Goal: Task Accomplishment & Management: Use online tool/utility

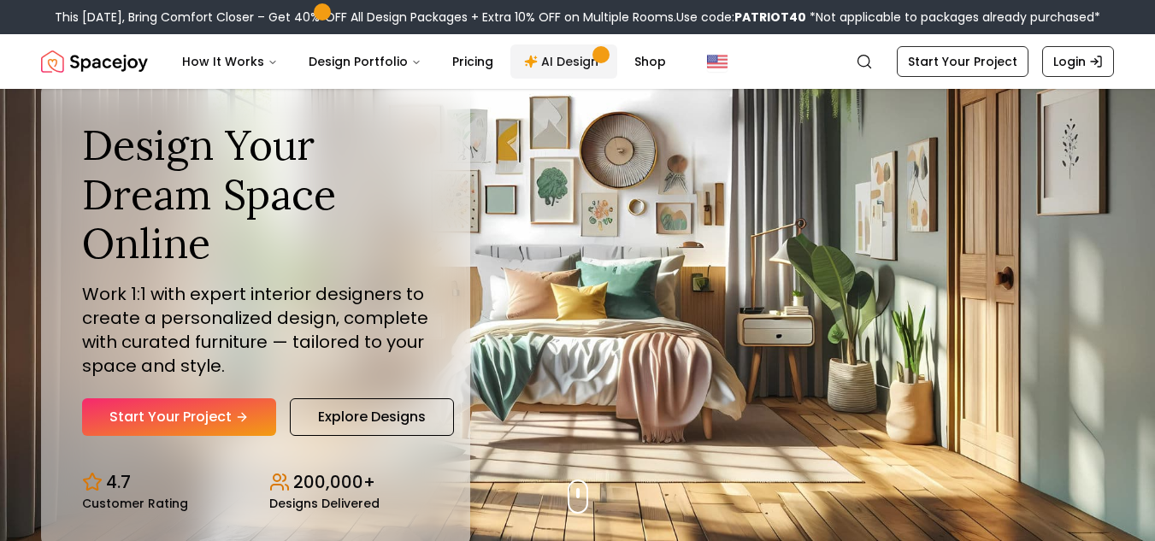
click at [543, 59] on link "AI Design" at bounding box center [563, 61] width 107 height 34
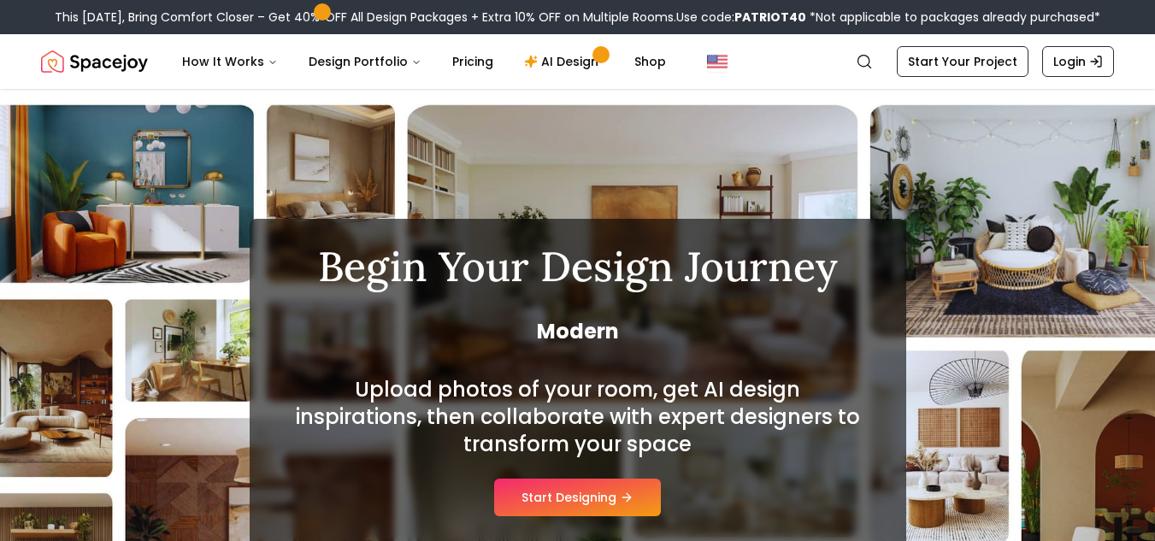
click at [335, 343] on span "Modern" at bounding box center [578, 331] width 574 height 27
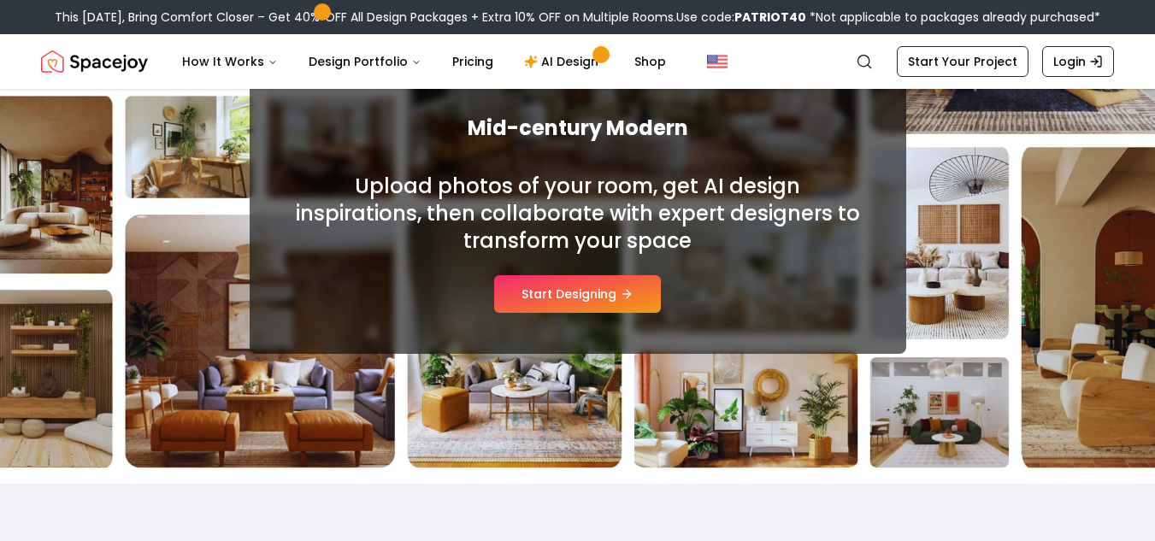
scroll to position [205, 0]
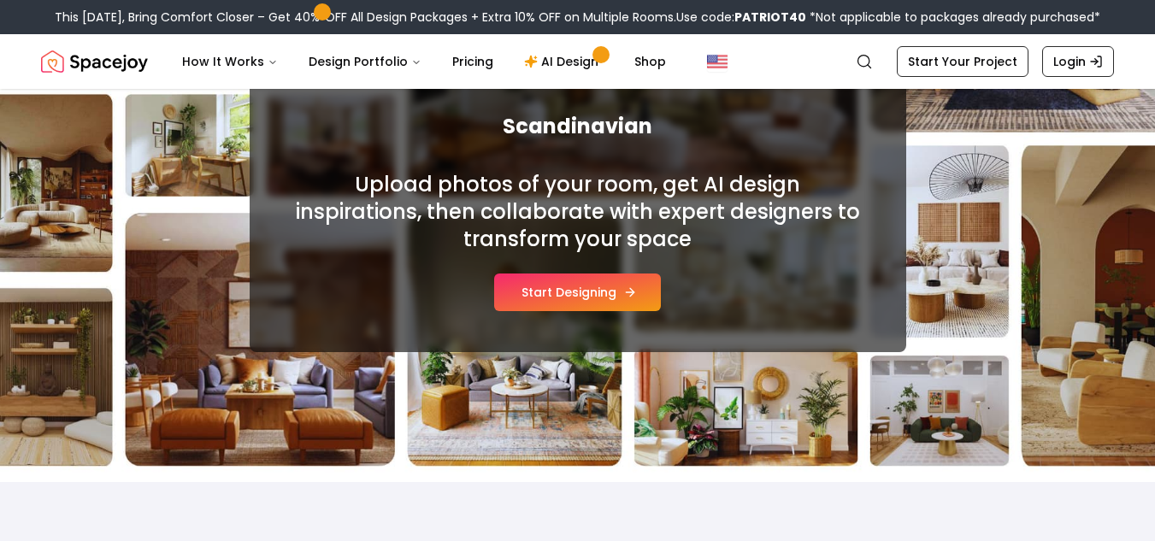
click at [541, 296] on button "Start Designing" at bounding box center [577, 293] width 167 height 38
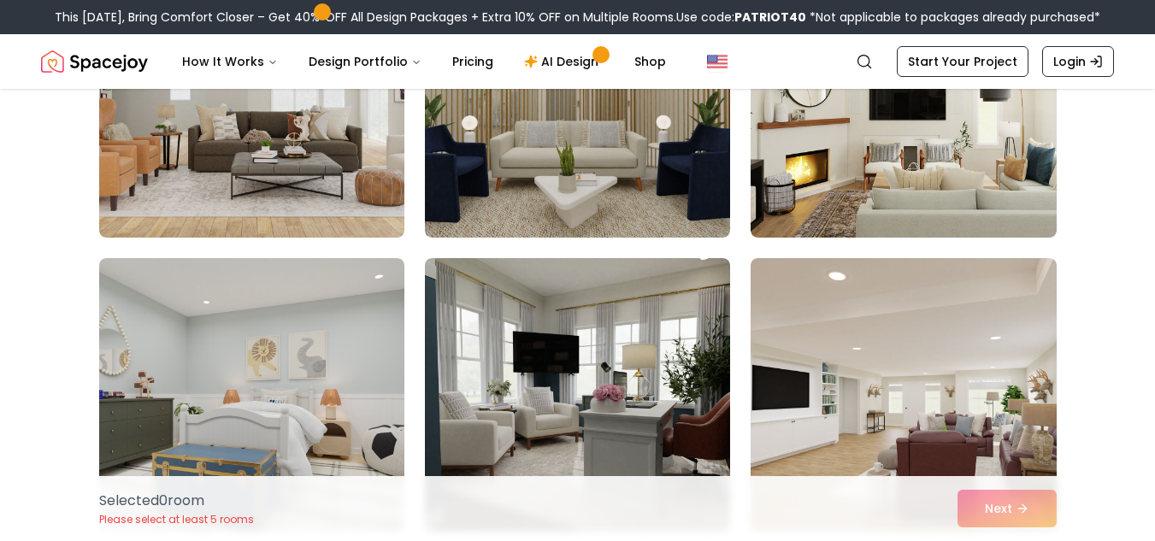
scroll to position [1334, 0]
